Goal: Information Seeking & Learning: Learn about a topic

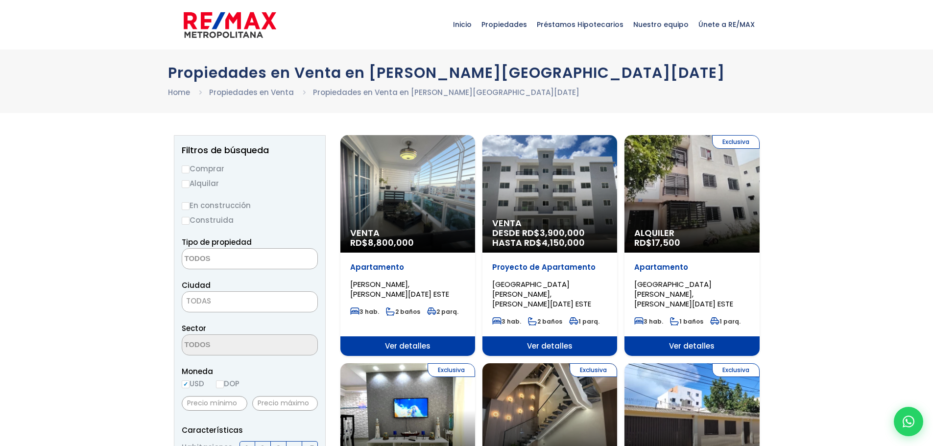
select select
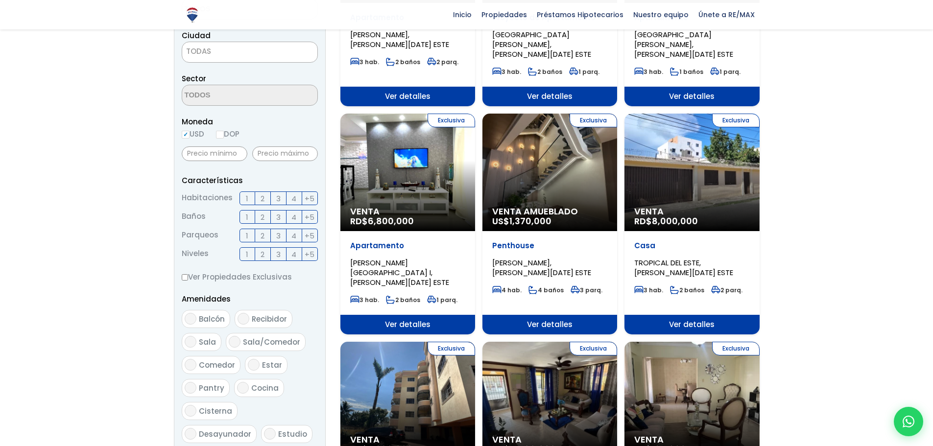
scroll to position [294, 0]
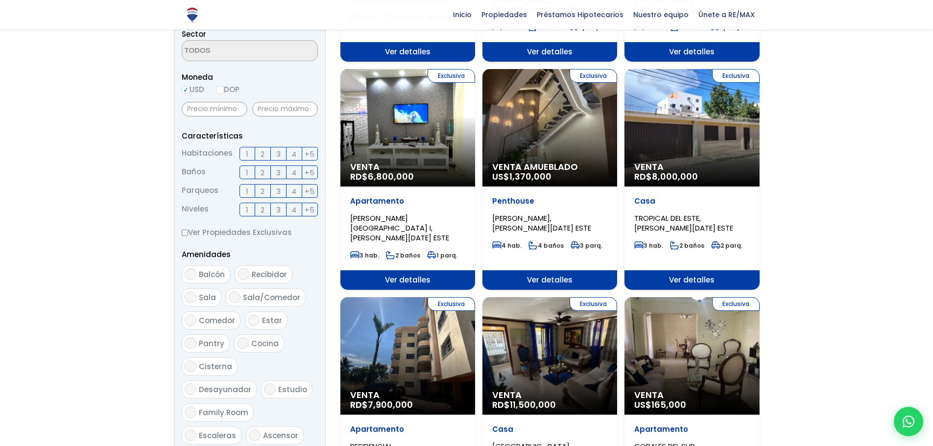
click at [390, 270] on span "Ver detalles" at bounding box center [407, 280] width 135 height 20
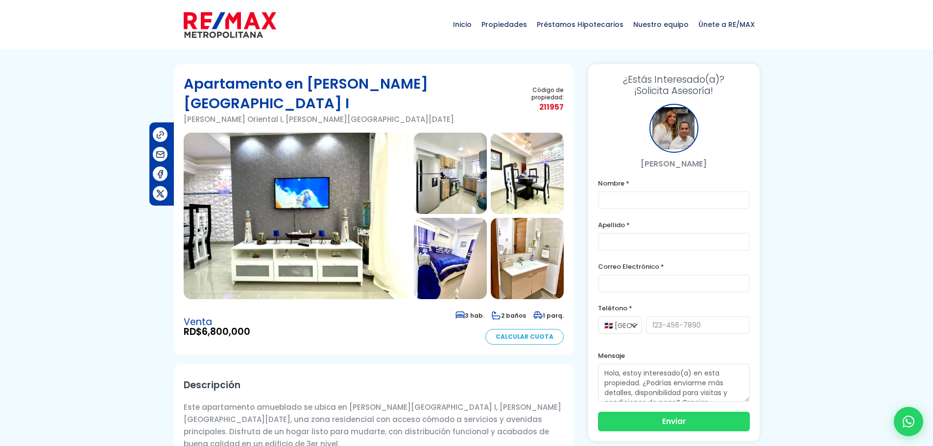
click at [457, 163] on img at bounding box center [450, 173] width 73 height 81
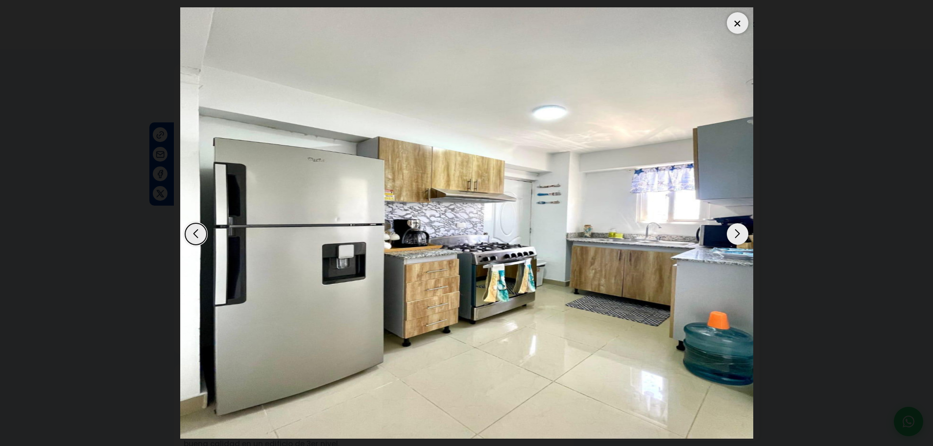
click at [732, 234] on div "Next slide" at bounding box center [738, 234] width 22 height 22
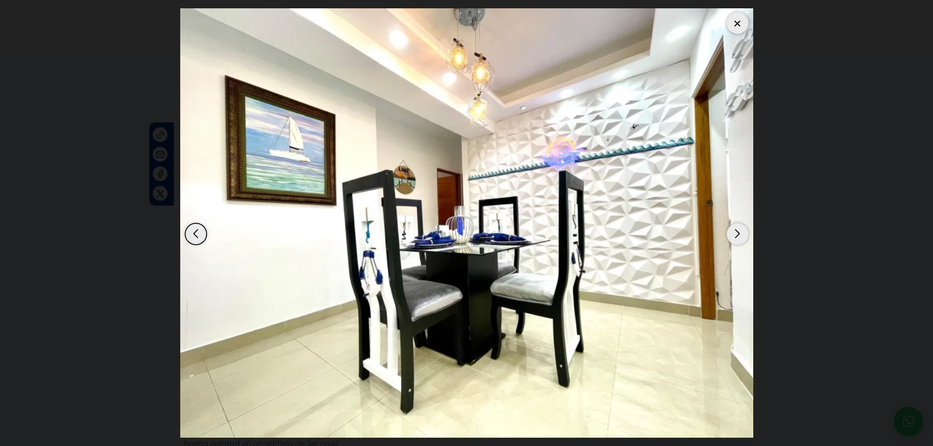
click at [732, 234] on div "Next slide" at bounding box center [738, 234] width 22 height 22
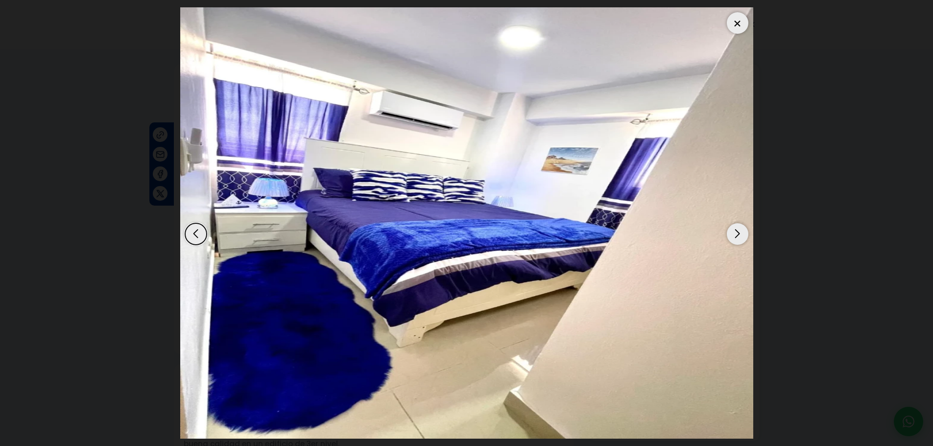
click at [732, 234] on div "Next slide" at bounding box center [738, 234] width 22 height 22
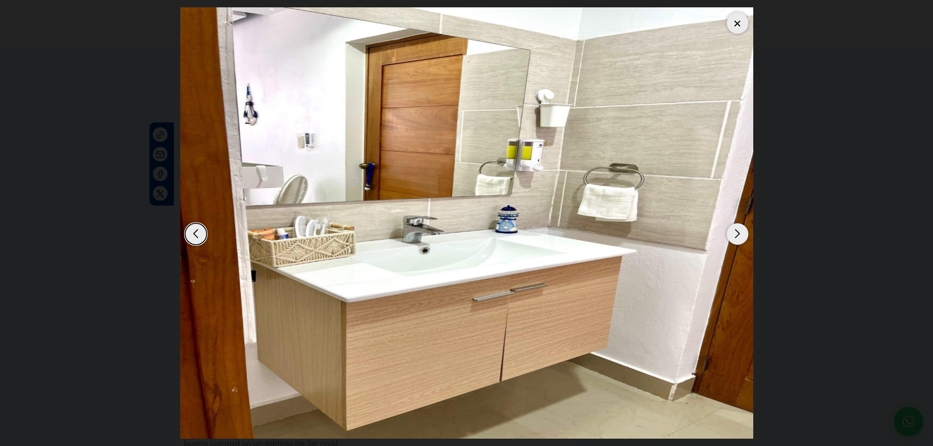
click at [732, 234] on div "Next slide" at bounding box center [738, 234] width 22 height 22
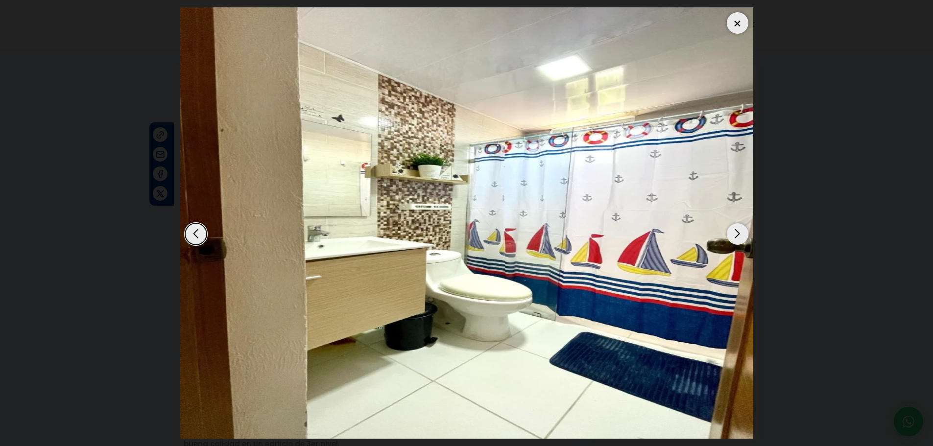
click at [732, 234] on div "Next slide" at bounding box center [738, 234] width 22 height 22
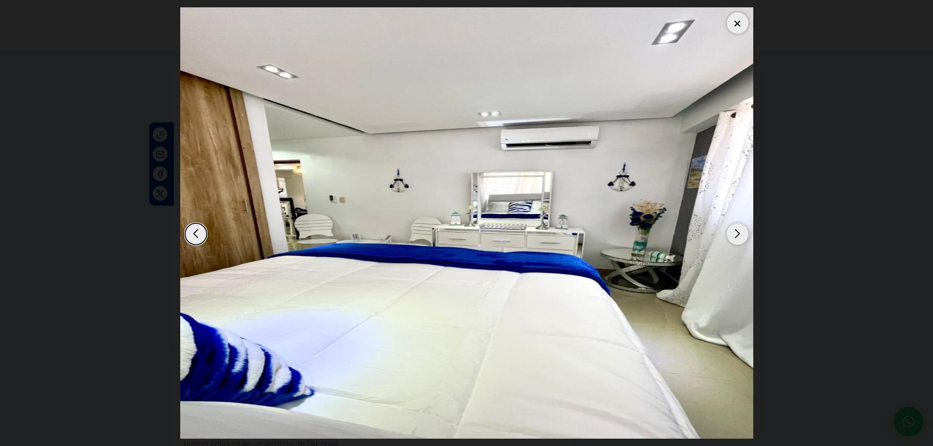
click at [732, 234] on div "Next slide" at bounding box center [738, 234] width 22 height 22
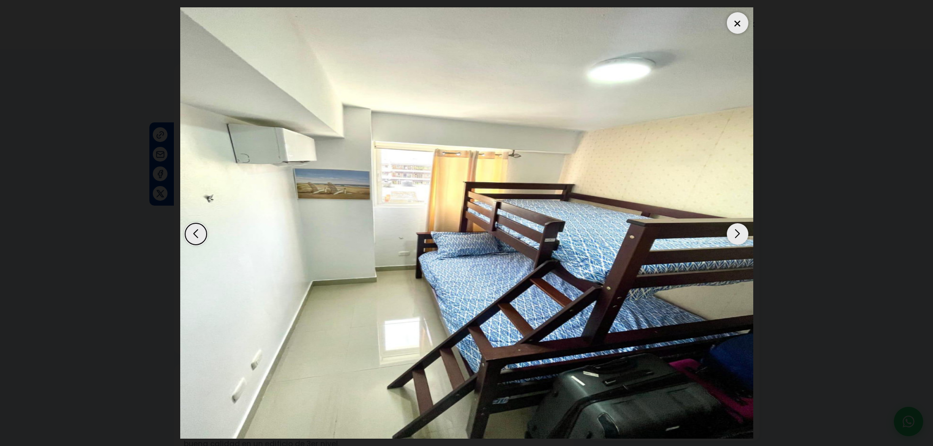
click at [732, 234] on div "Next slide" at bounding box center [738, 234] width 22 height 22
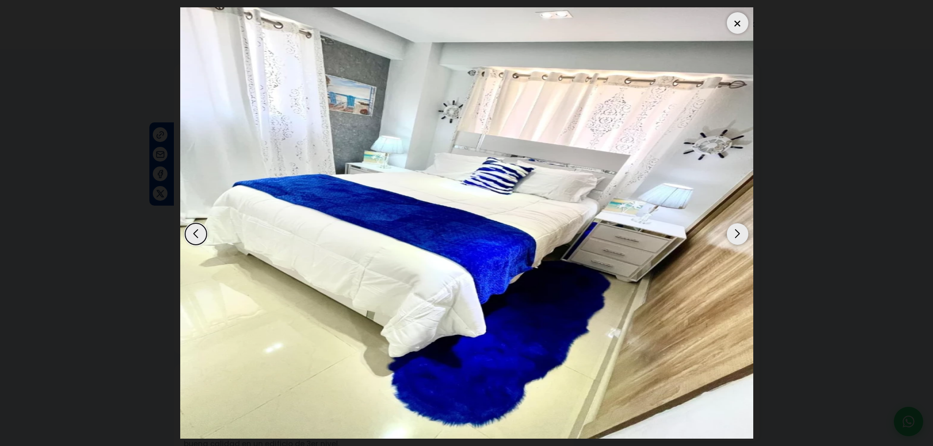
click at [732, 234] on div "Next slide" at bounding box center [738, 234] width 22 height 22
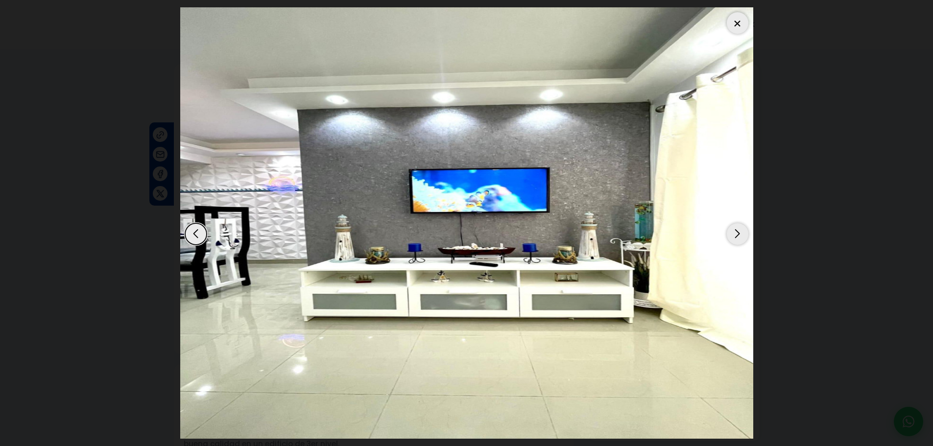
click at [732, 234] on div "Next slide" at bounding box center [738, 234] width 22 height 22
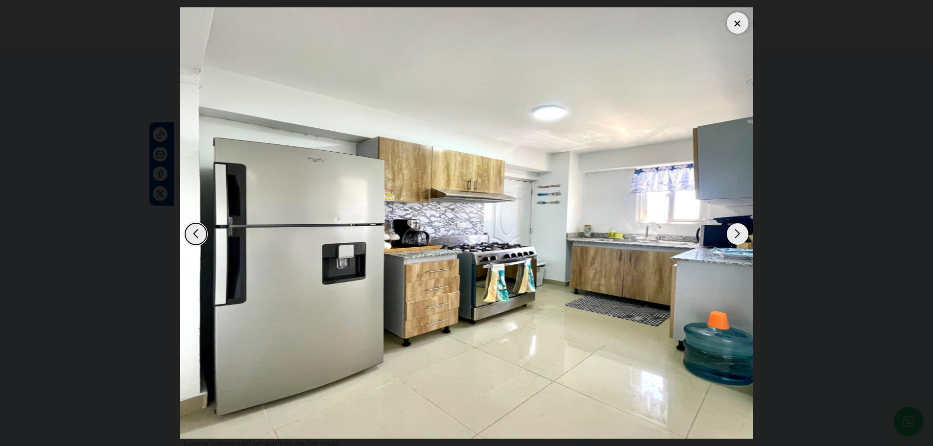
click at [734, 27] on div at bounding box center [738, 23] width 22 height 22
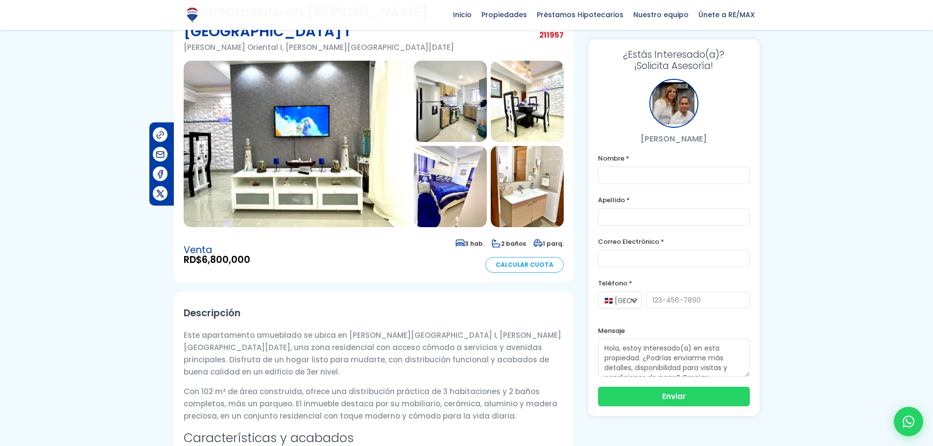
scroll to position [49, 0]
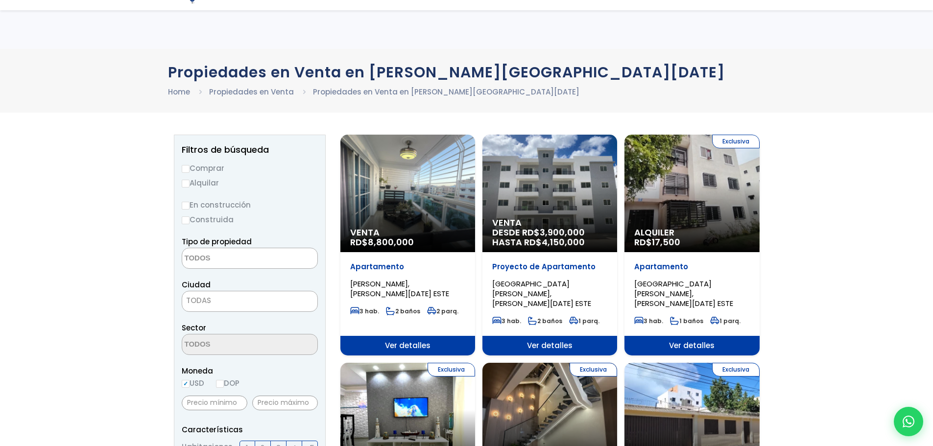
select select
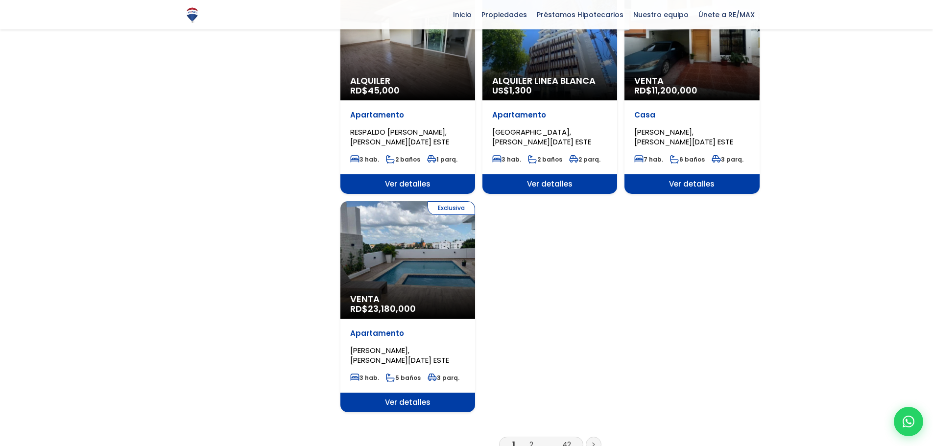
scroll to position [1077, 0]
